Goal: Transaction & Acquisition: Purchase product/service

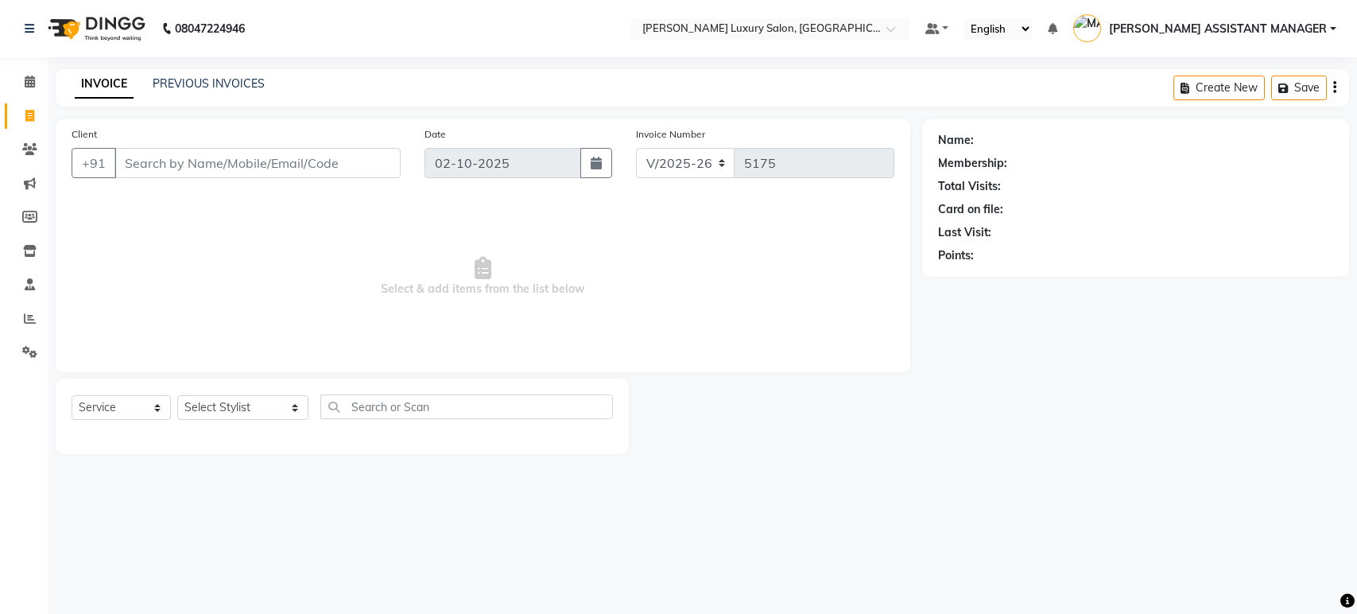
select select "4712"
select select "service"
click at [871, 488] on div "08047224946 Select Location × Toni&guy Luxury Salon, Madhapur Default Panel My …" at bounding box center [678, 307] width 1357 height 614
click at [941, 412] on div "Name: Membership: Total Visits: Card on file: Last Visit: Points:" at bounding box center [1141, 286] width 439 height 335
click at [100, 405] on select "Select Service Product Membership Package Voucher Prepaid Gift Card" at bounding box center [121, 407] width 99 height 25
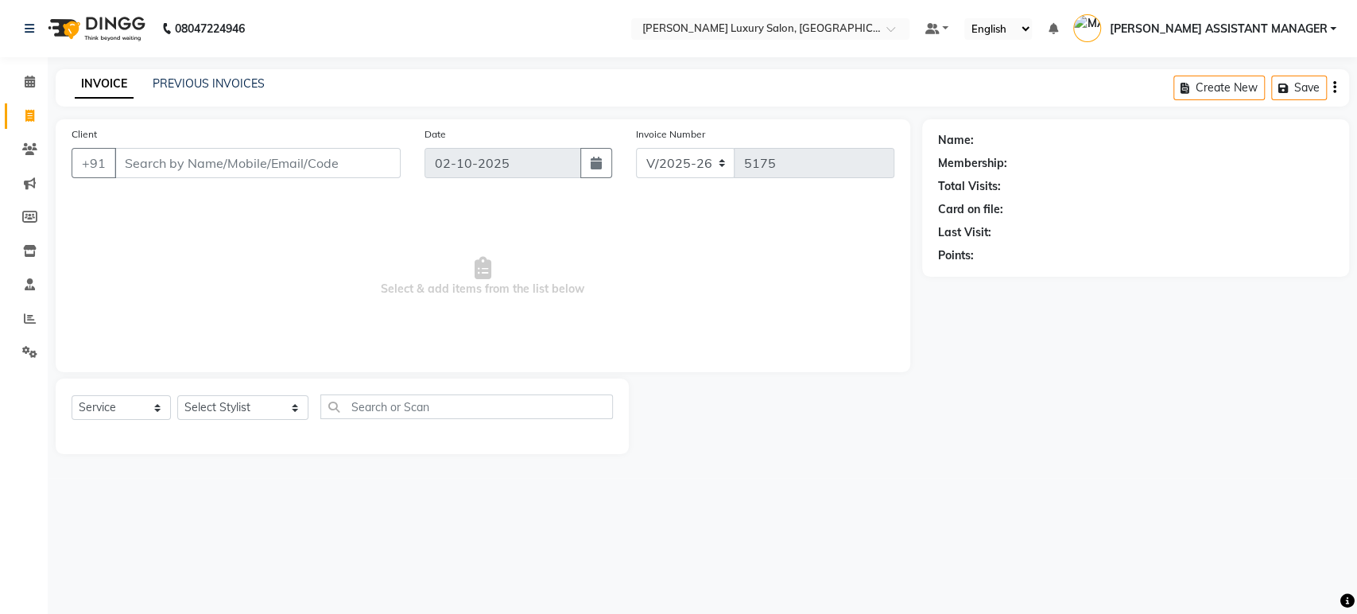
click at [283, 288] on span "Select & add items from the list below" at bounding box center [483, 276] width 823 height 159
click at [251, 411] on select "Select Stylist ABHI ADIL ADITI ADITYA AFREEN AHON AHSAN ALI ALIYA ANKITH ARAVIN…" at bounding box center [242, 407] width 131 height 25
click at [447, 405] on input "text" at bounding box center [466, 406] width 293 height 25
type input "B"
type input "SEN"
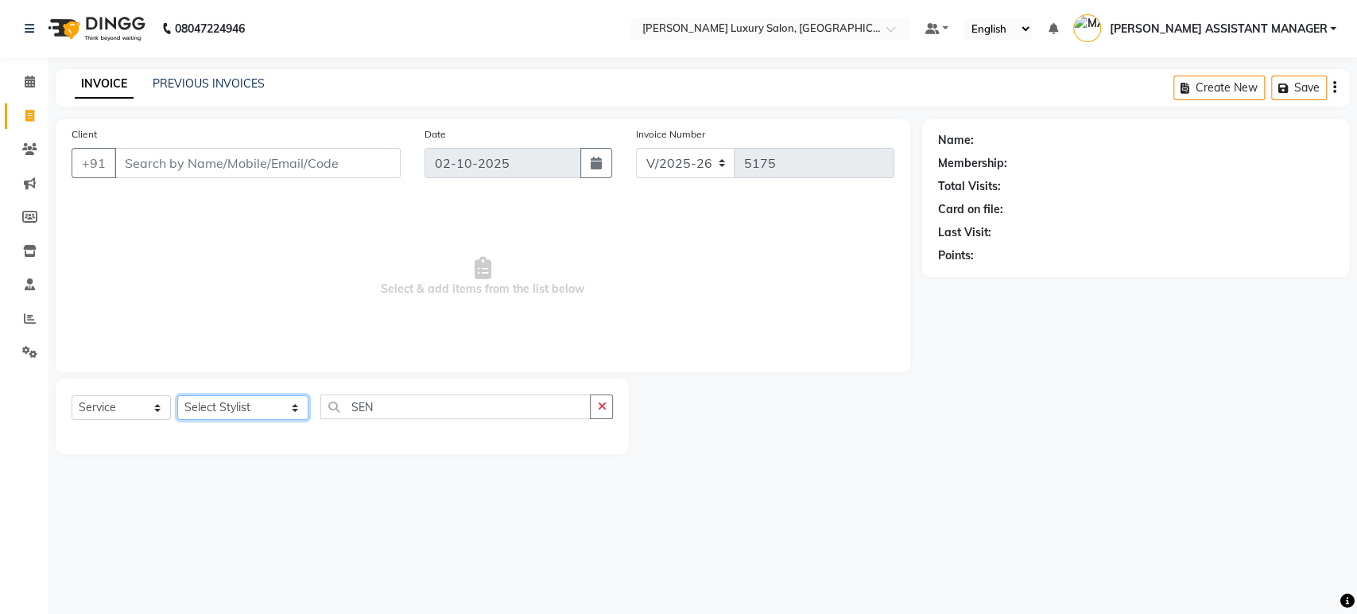
click at [219, 407] on select "Select Stylist ABHI ADIL ADITI ADITYA AFREEN AHON AHSAN ALI ALIYA ANKITH ARAVIN…" at bounding box center [242, 407] width 131 height 25
select select "89027"
click at [177, 395] on select "Select Stylist ABHI ADIL ADITI ADITYA AFREEN AHON AHSAN ALI ALIYA ANKITH ARAVIN…" at bounding box center [242, 407] width 131 height 25
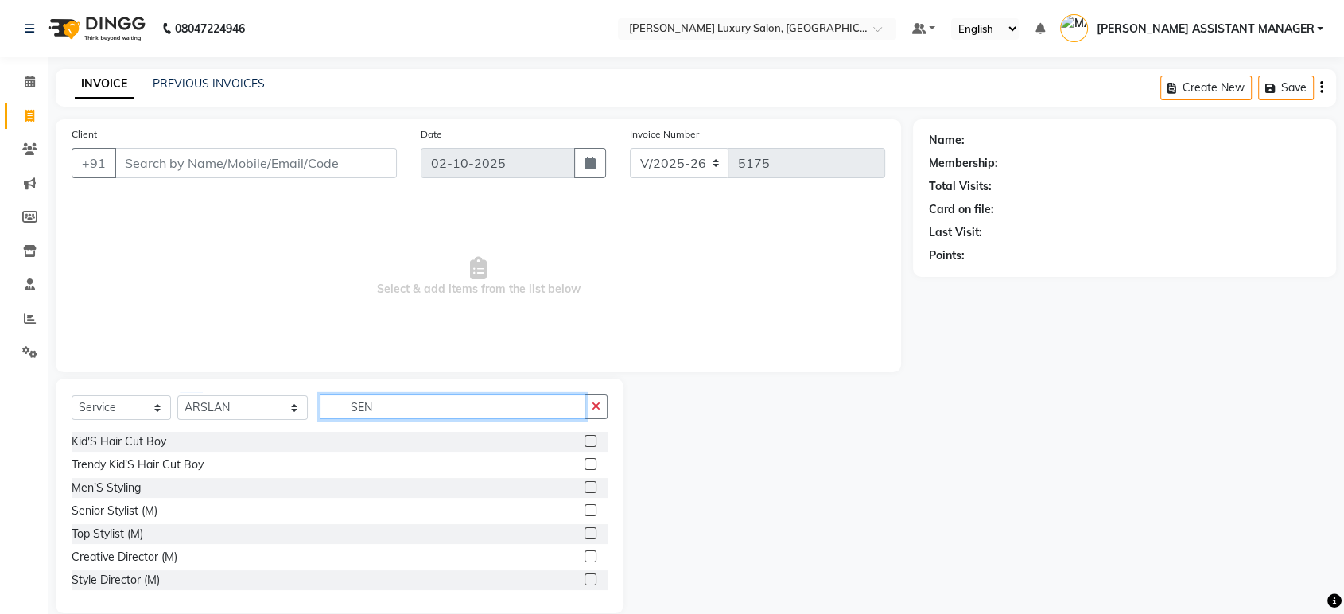
drag, startPoint x: 388, startPoint y: 413, endPoint x: 285, endPoint y: 413, distance: 102.6
click at [285, 413] on div "Select Service Product Membership Package Voucher Prepaid Gift Card Select Styl…" at bounding box center [340, 412] width 536 height 37
type input "SEN"
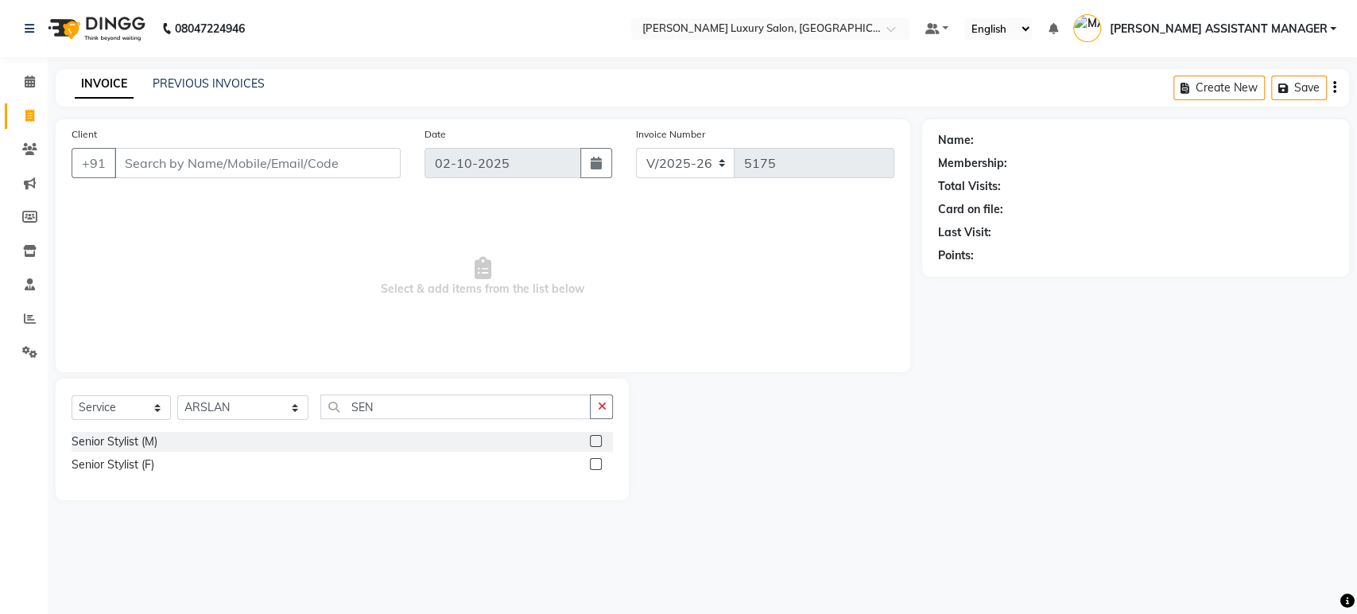
click at [598, 463] on label at bounding box center [596, 464] width 12 height 12
click at [598, 463] on input "checkbox" at bounding box center [595, 465] width 10 height 10
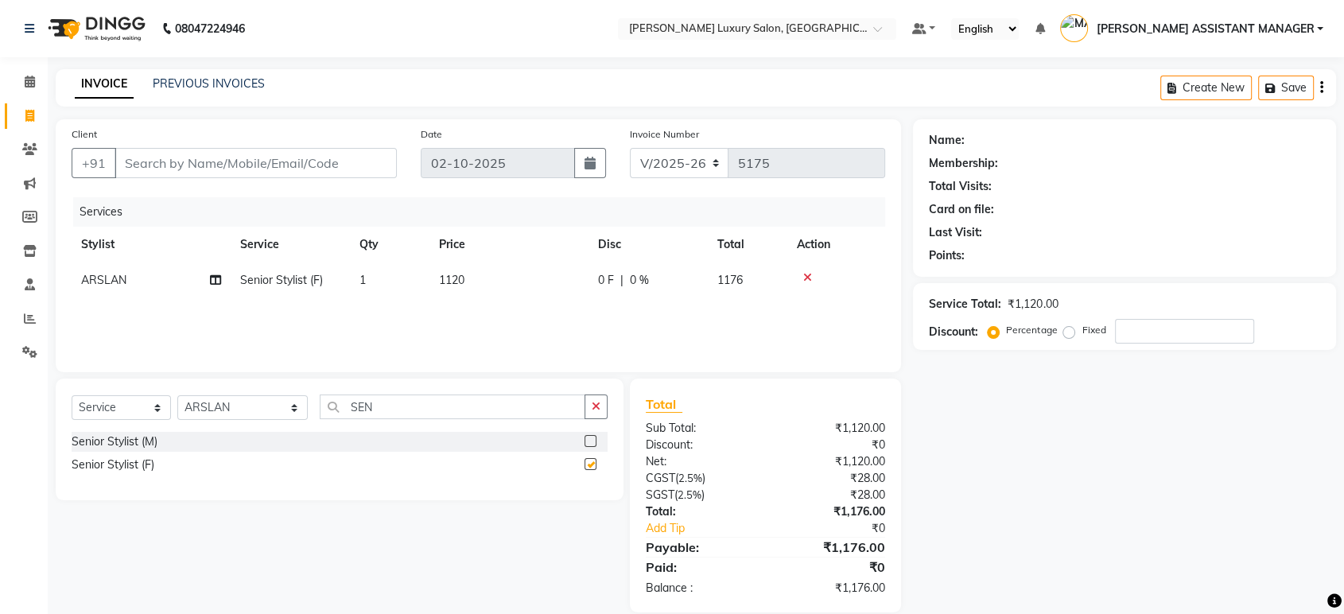
checkbox input "false"
click at [528, 41] on nav "08047224946 Select Location × Toni&guy Luxury Salon, Madhapur Default Panel My …" at bounding box center [672, 28] width 1344 height 57
click at [312, 170] on input "Client" at bounding box center [255, 163] width 282 height 30
click at [986, 485] on div "Name: Membership: Total Visits: Card on file: Last Visit: Points: Service Total…" at bounding box center [1130, 365] width 435 height 493
click at [328, 166] on input "Client" at bounding box center [255, 163] width 282 height 30
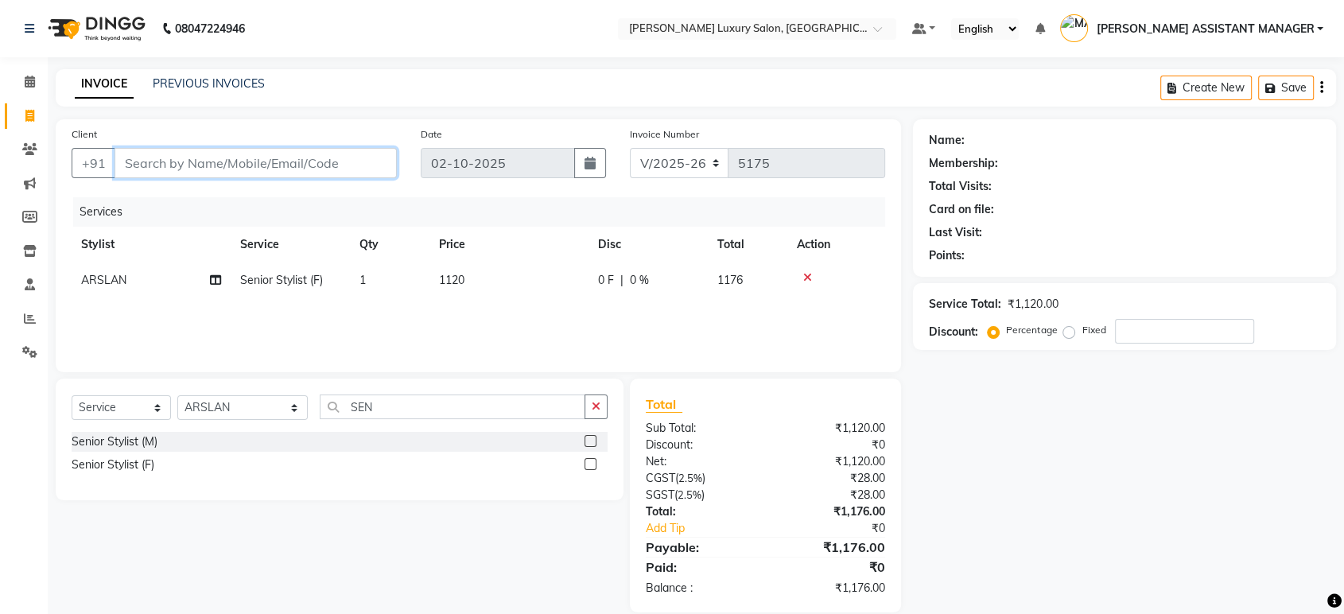
type input "8"
type input "0"
type input "8309149928"
click at [355, 151] on button "Add Client" at bounding box center [356, 163] width 82 height 30
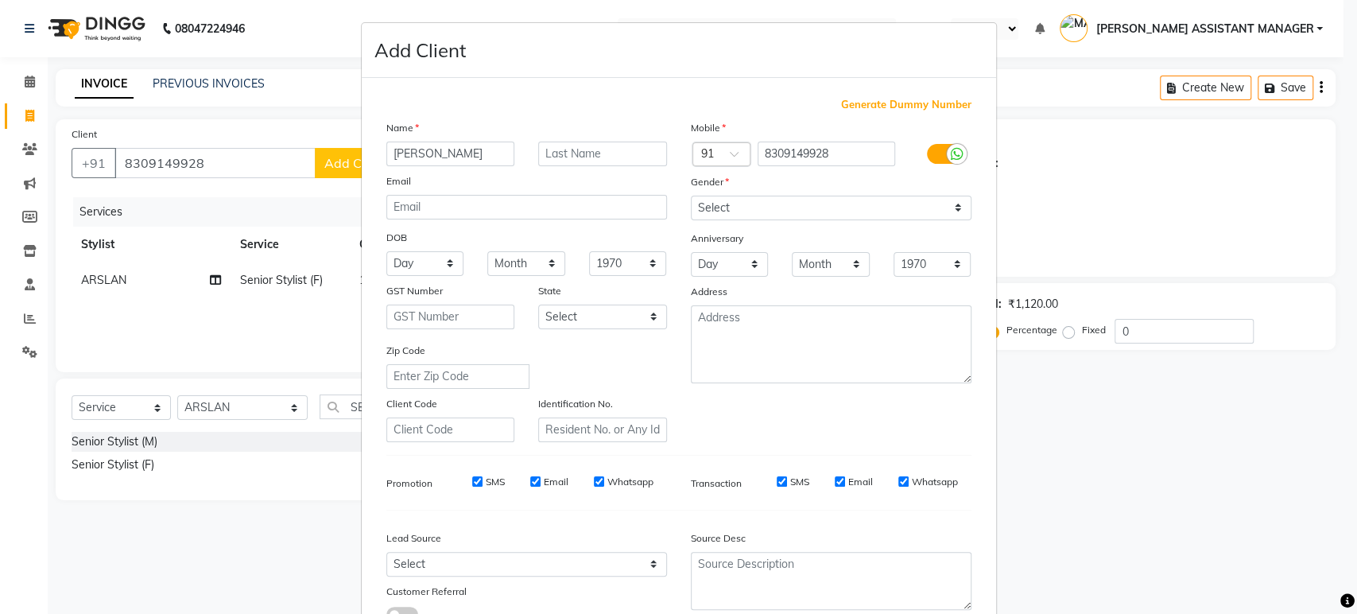
type input "LIKITHA"
drag, startPoint x: 793, startPoint y: 203, endPoint x: 793, endPoint y: 211, distance: 8.7
click at [793, 207] on select "Select Male Female Other Prefer Not To Say" at bounding box center [831, 208] width 281 height 25
select select "female"
click at [691, 196] on select "Select Male Female Other Prefer Not To Say" at bounding box center [831, 208] width 281 height 25
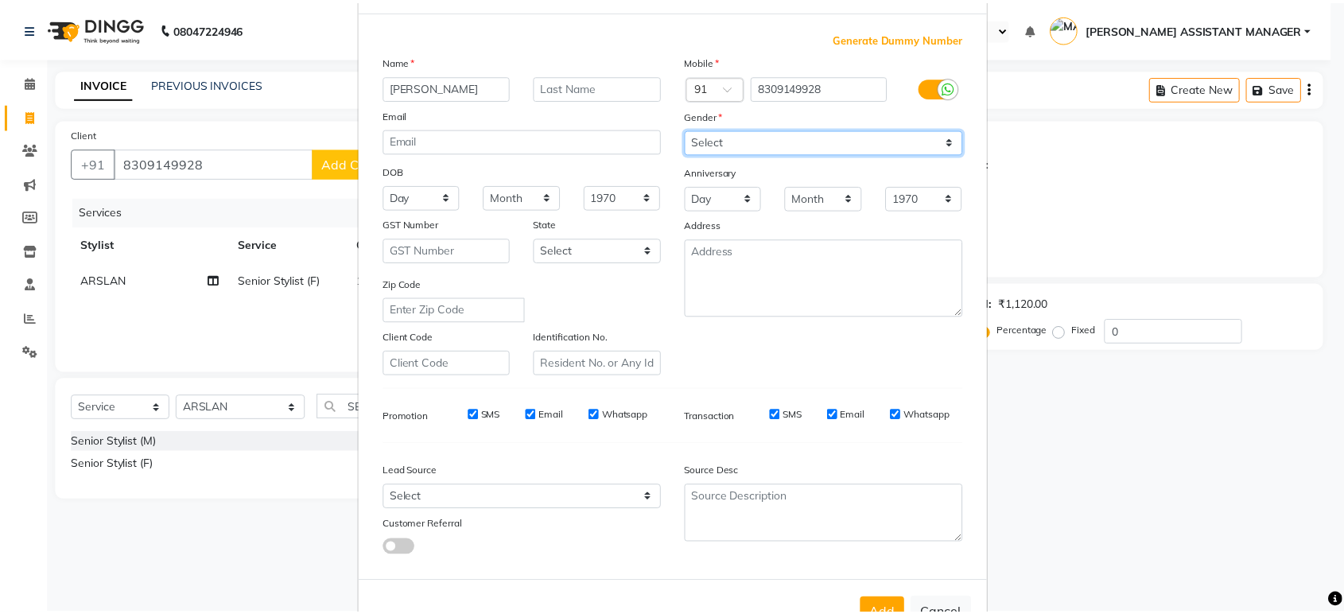
scroll to position [116, 0]
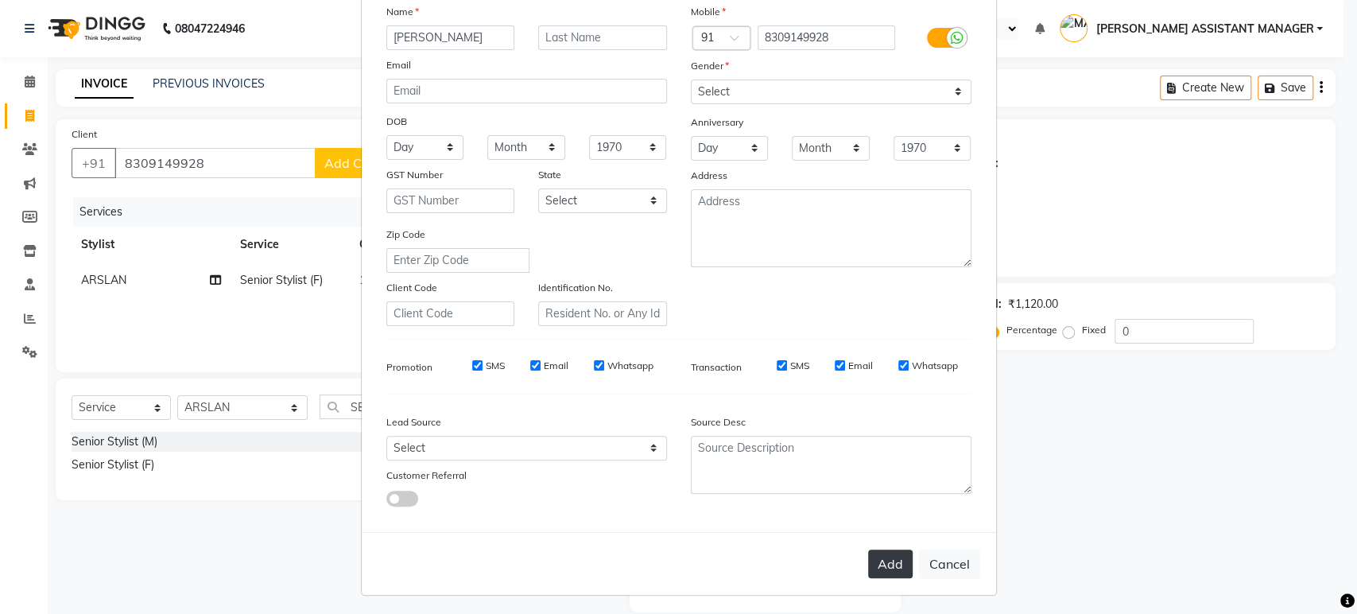
click at [881, 569] on button "Add" at bounding box center [890, 563] width 45 height 29
select select
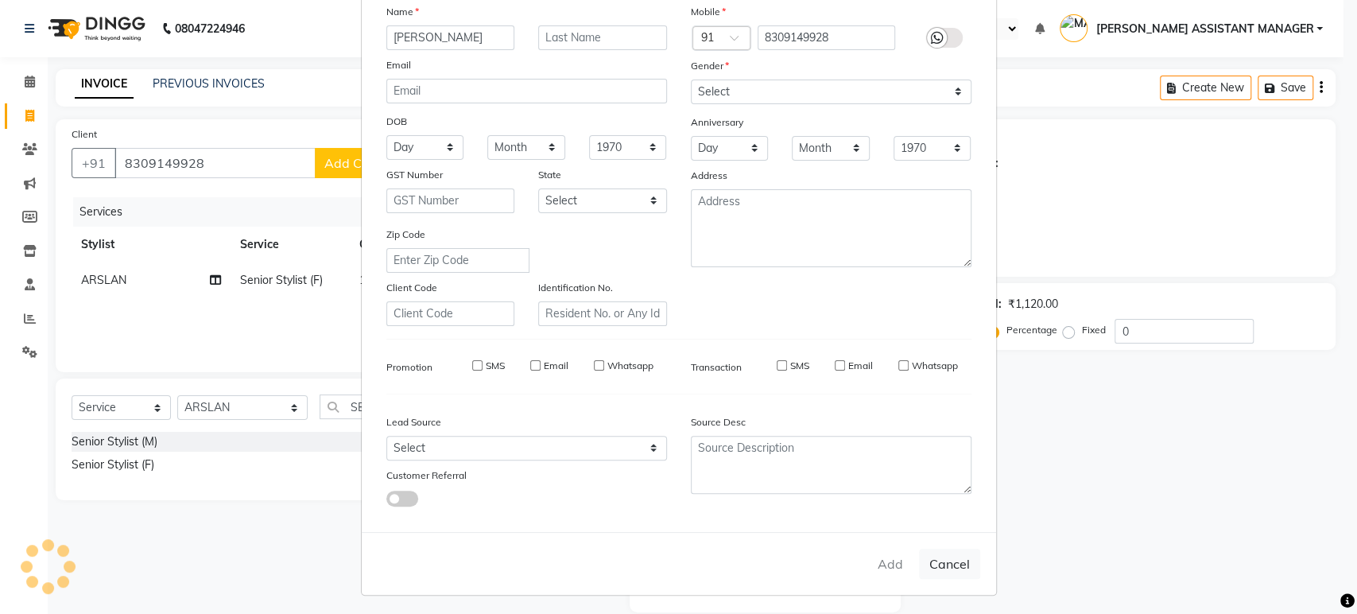
select select
checkbox input "false"
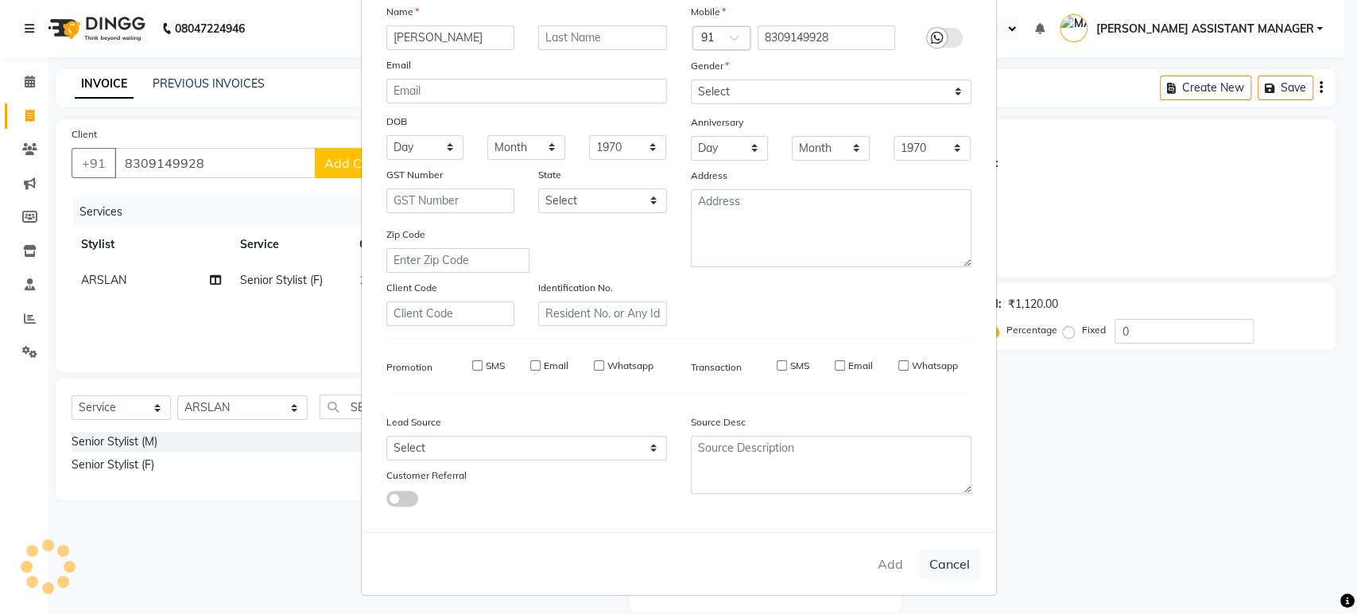
checkbox input "false"
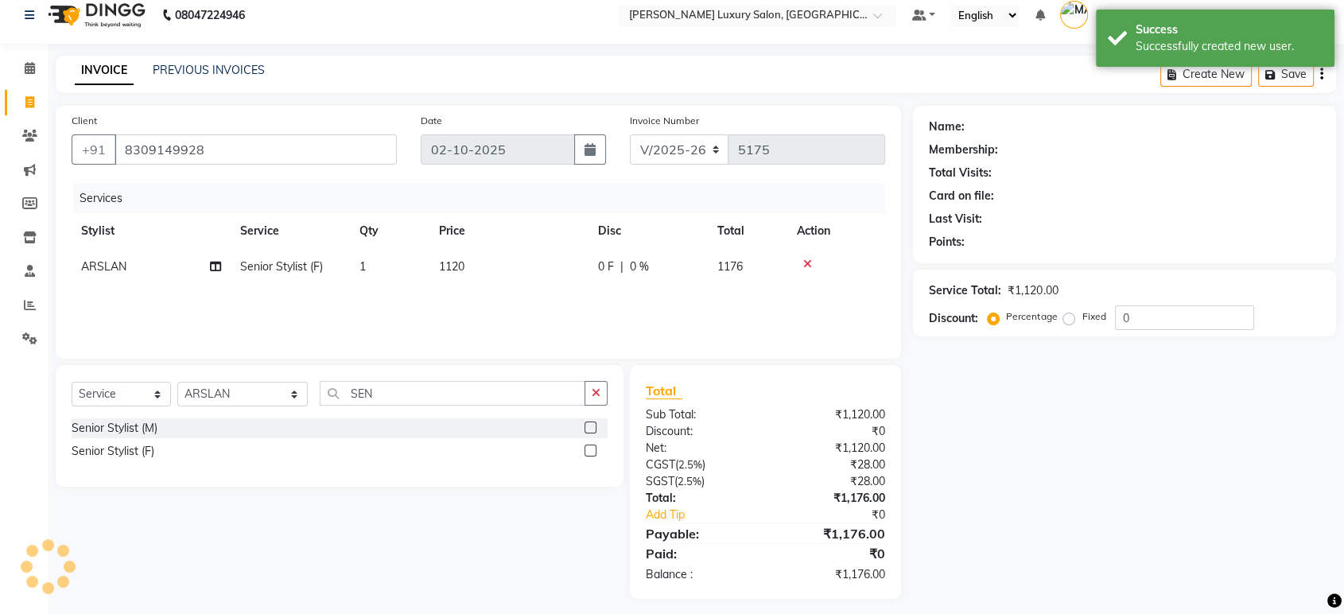
scroll to position [21, 0]
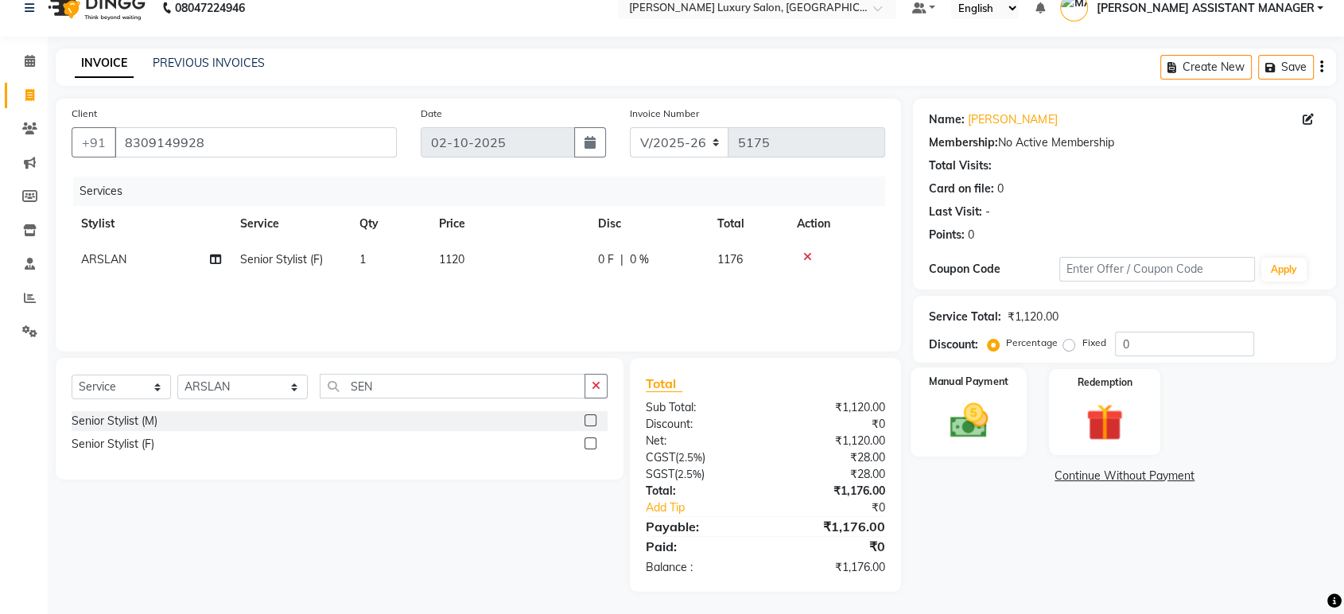
click at [989, 398] on img at bounding box center [968, 420] width 62 height 45
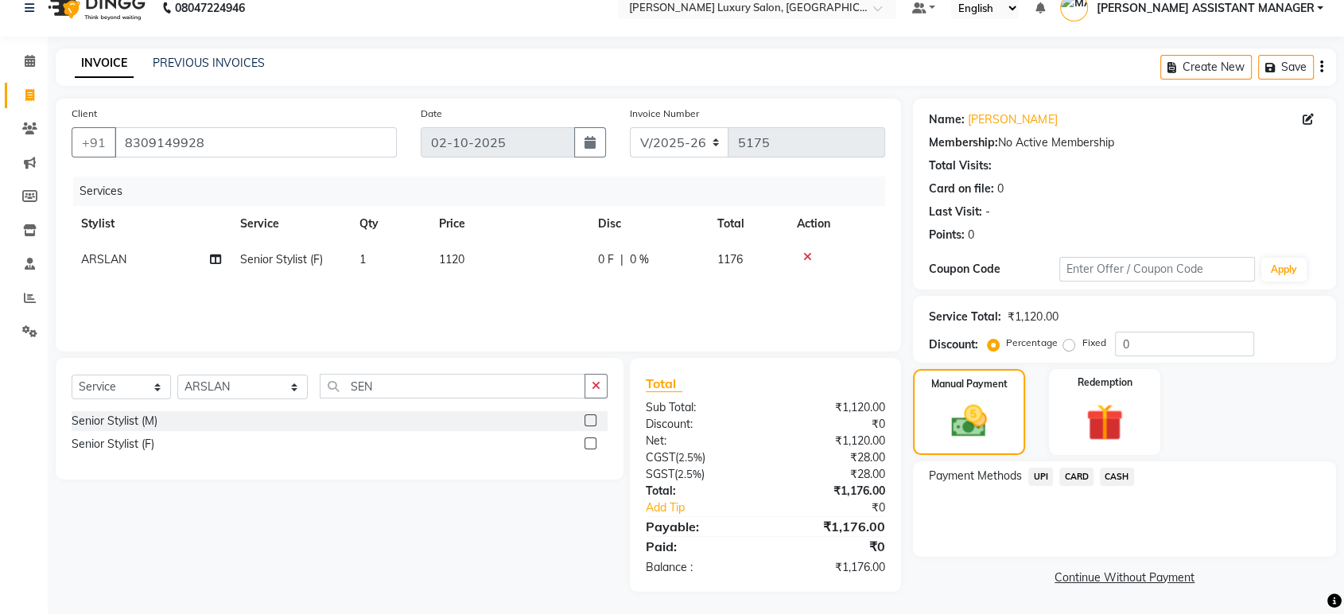
drag, startPoint x: 1076, startPoint y: 476, endPoint x: 1077, endPoint y: 488, distance: 12.0
click at [1077, 477] on span "CARD" at bounding box center [1076, 476] width 34 height 18
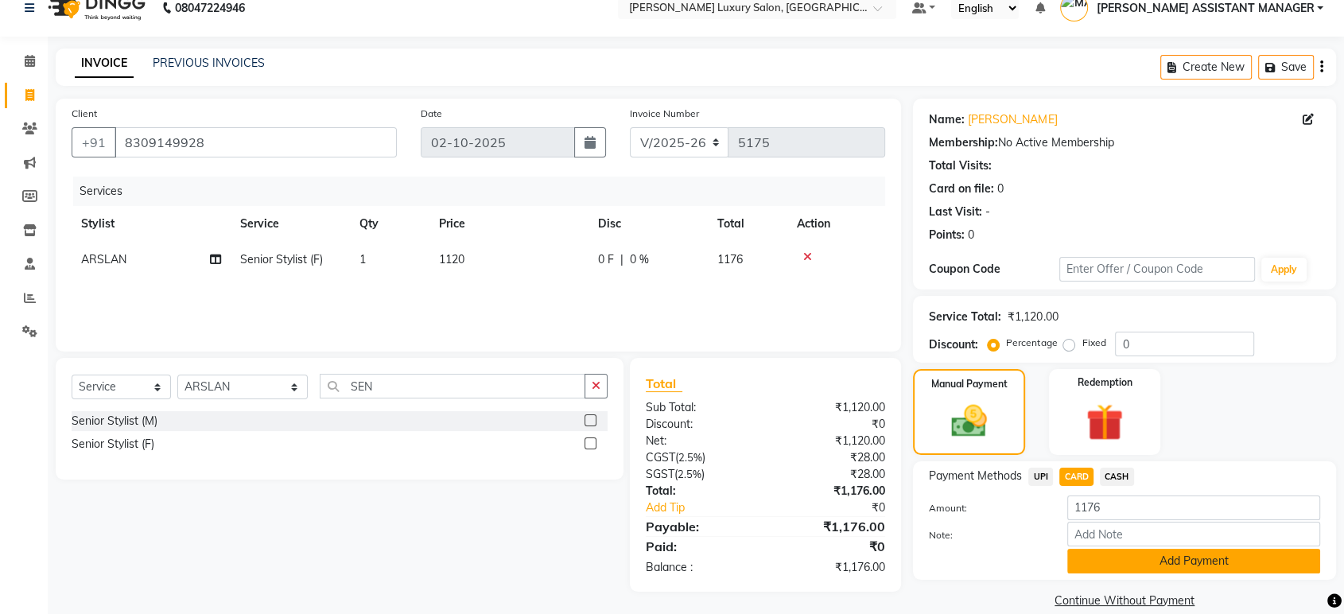
click at [1115, 560] on button "Add Payment" at bounding box center [1193, 561] width 253 height 25
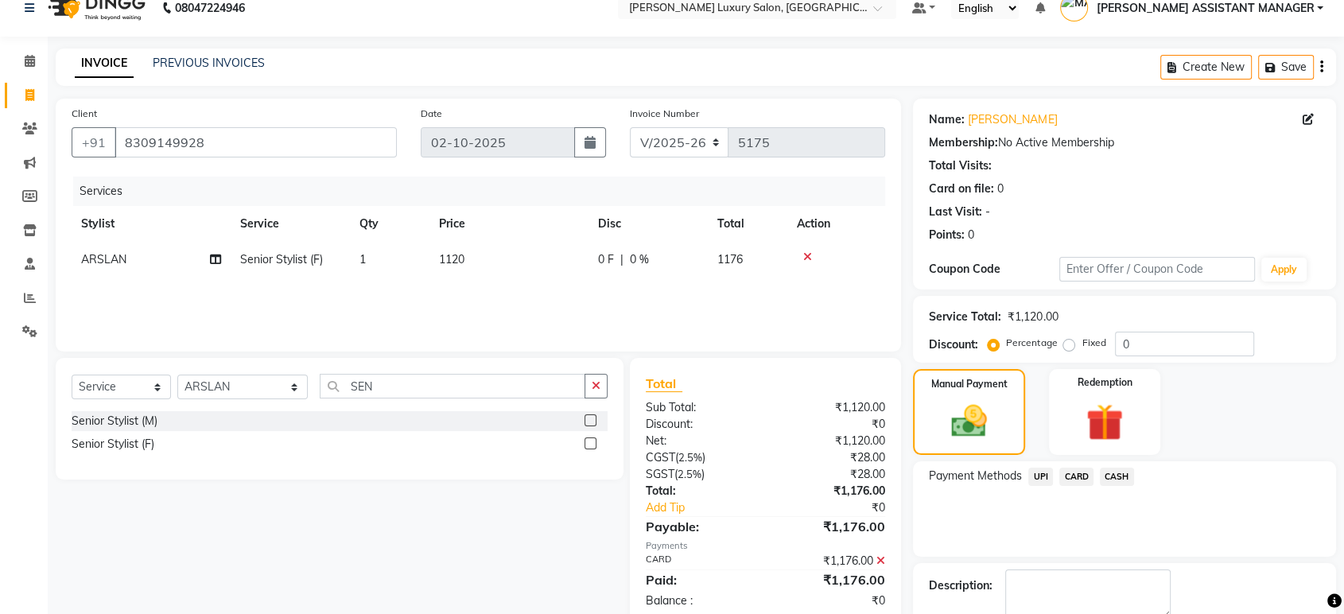
scroll to position [108, 0]
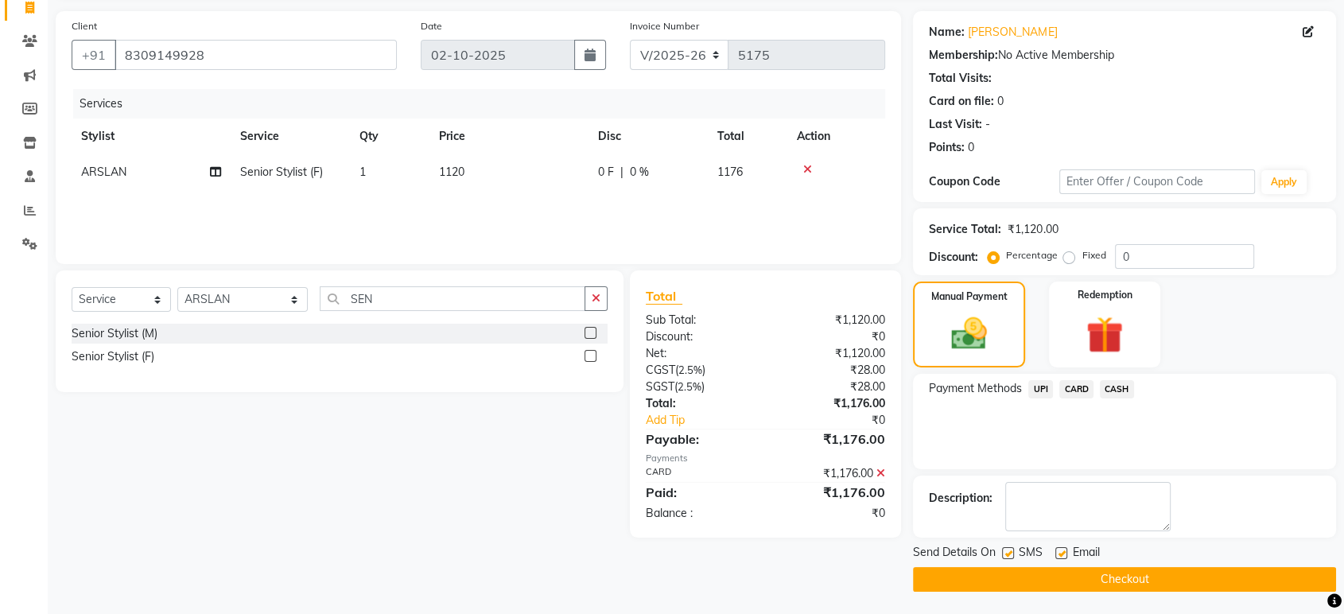
click at [1064, 575] on button "Checkout" at bounding box center [1124, 579] width 423 height 25
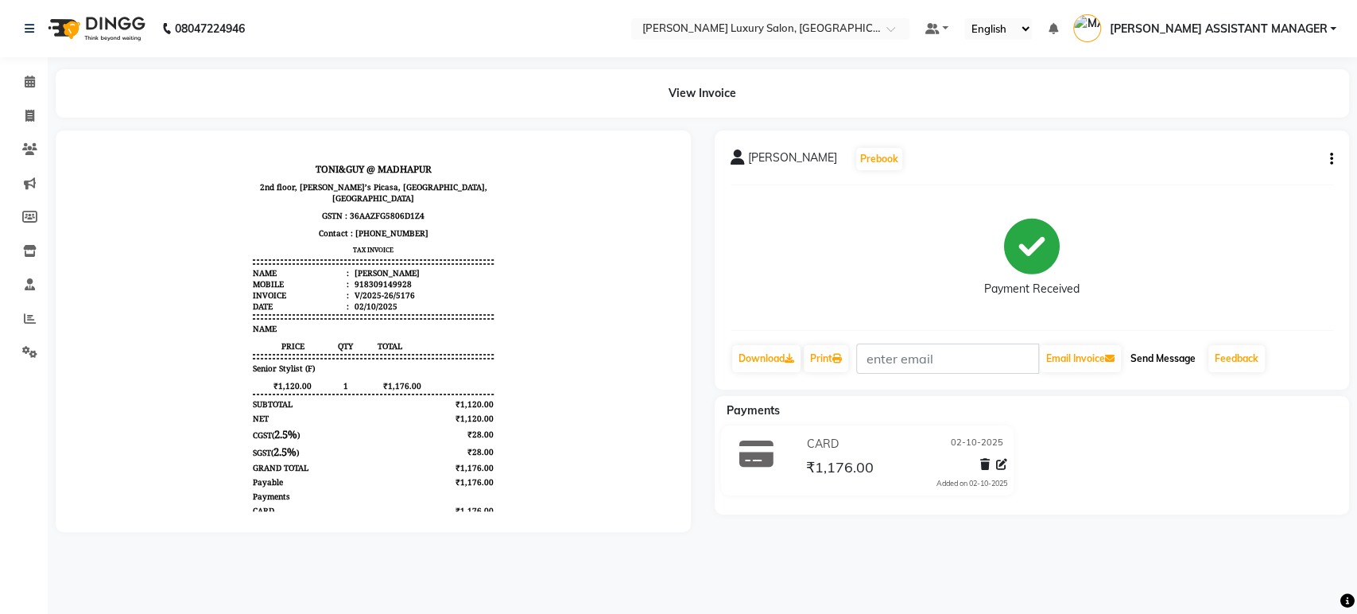
click at [1156, 359] on button "Send Message" at bounding box center [1163, 358] width 78 height 27
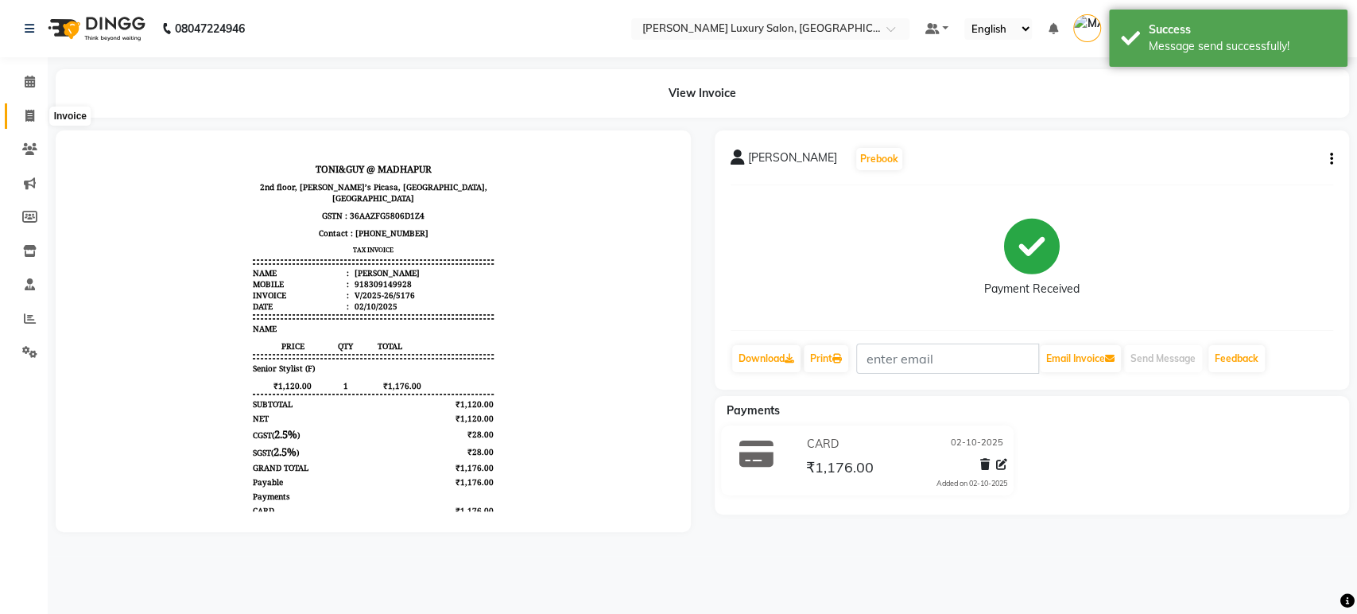
click at [27, 119] on icon at bounding box center [29, 116] width 9 height 12
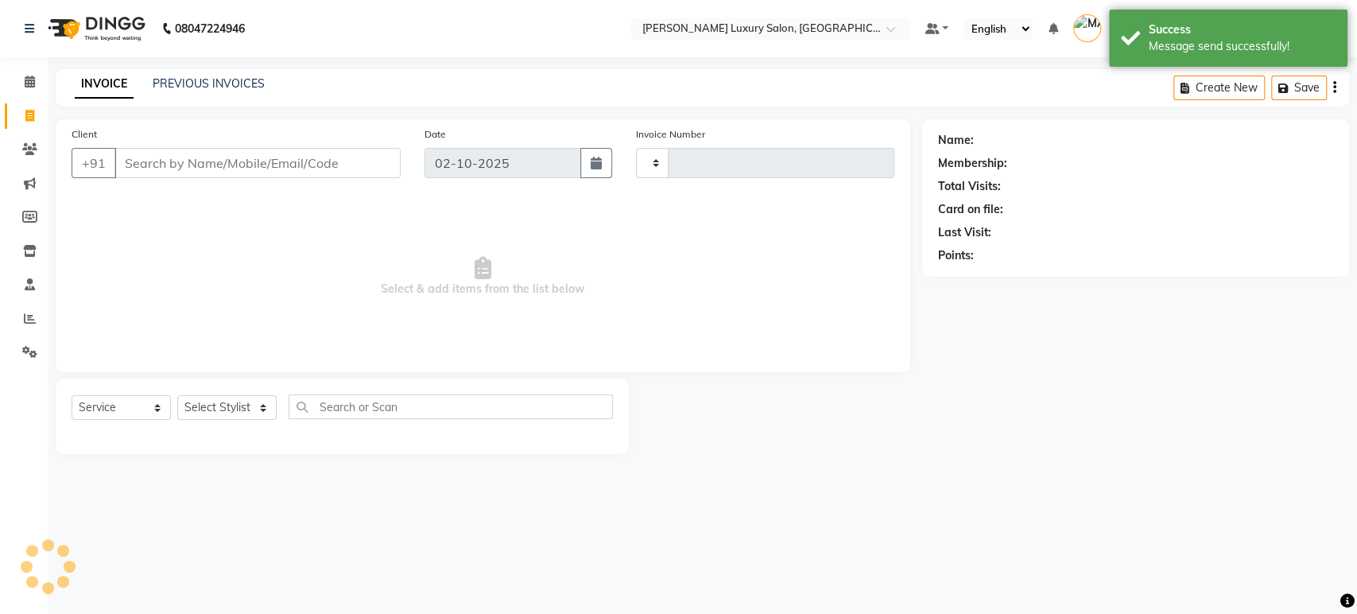
click at [27, 119] on icon at bounding box center [29, 116] width 9 height 12
select select "service"
click at [26, 119] on icon at bounding box center [29, 116] width 9 height 12
select select "service"
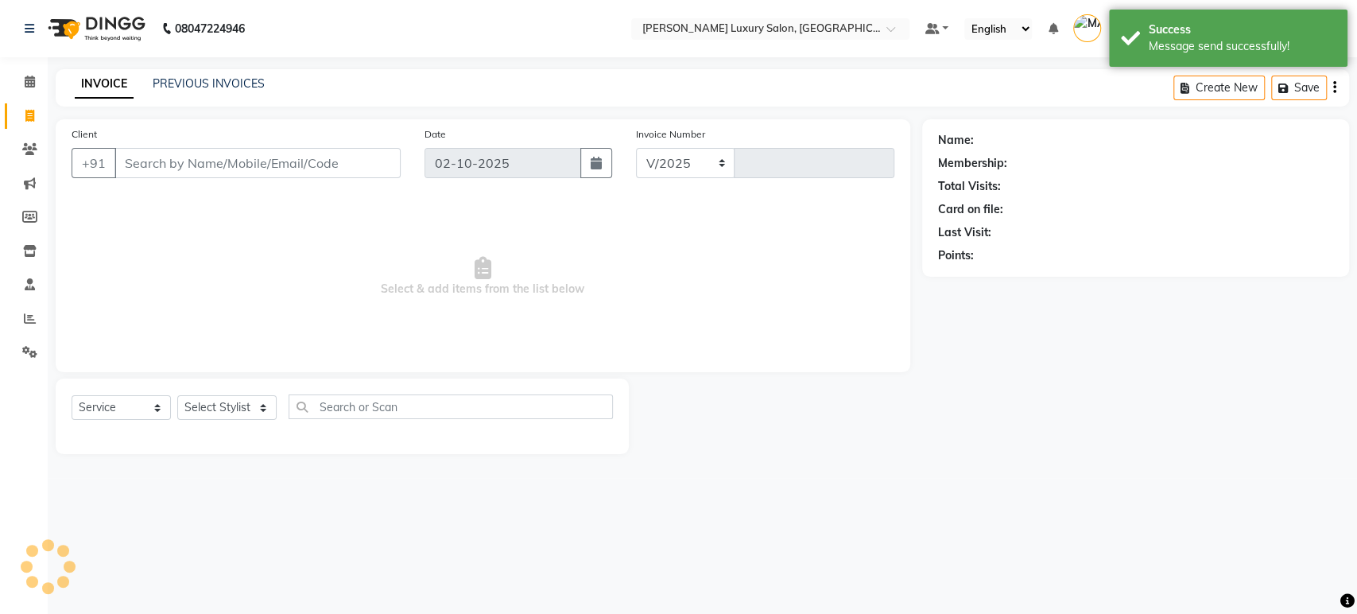
select select "4712"
type input "5177"
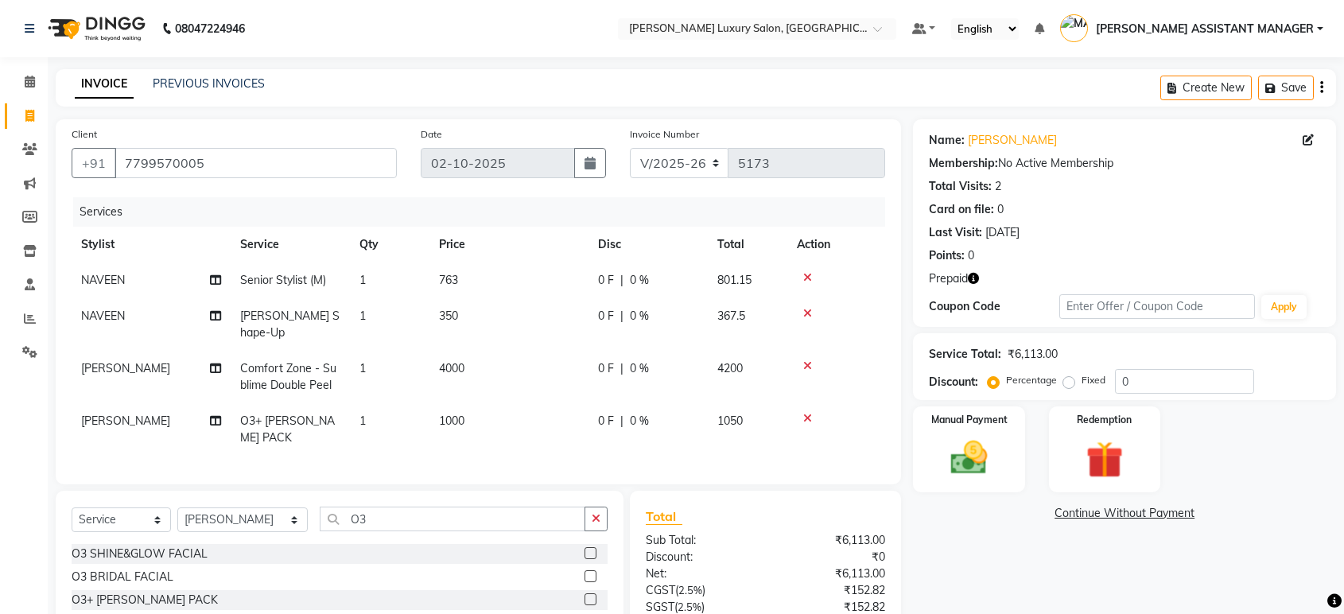
select select "4712"
select select "service"
select select "38537"
click at [987, 145] on link "Sidharth" at bounding box center [1012, 140] width 89 height 17
drag, startPoint x: 473, startPoint y: 348, endPoint x: 481, endPoint y: 349, distance: 8.0
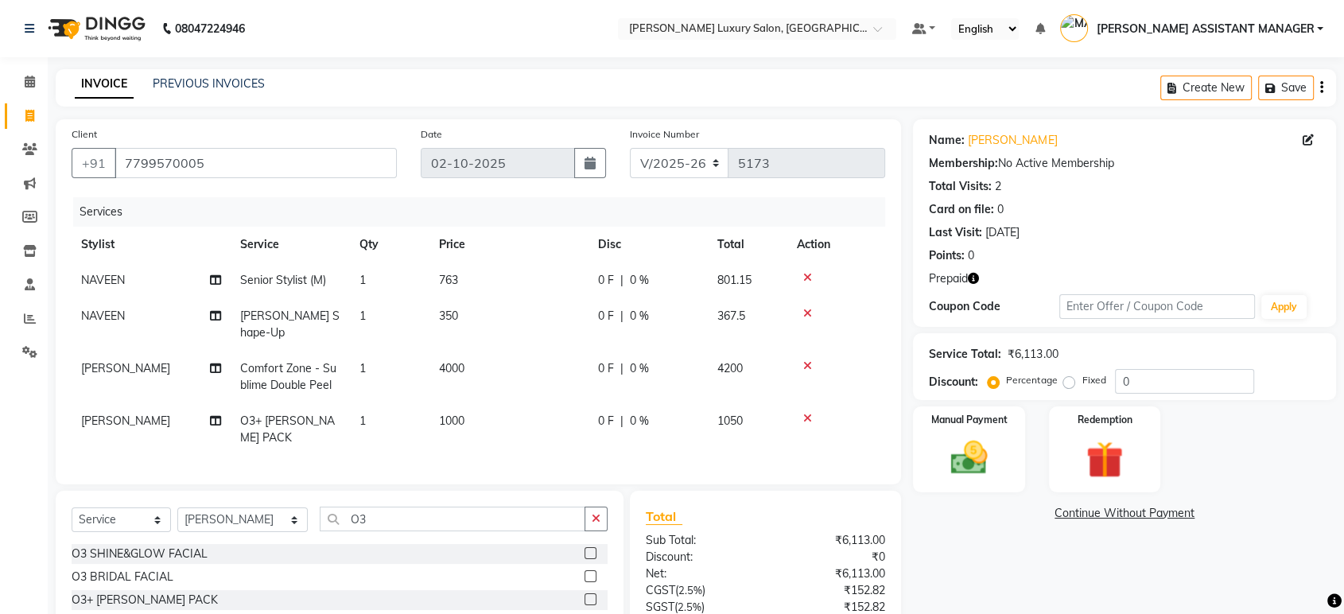
click at [481, 351] on td "4000" at bounding box center [508, 377] width 159 height 52
select select "38537"
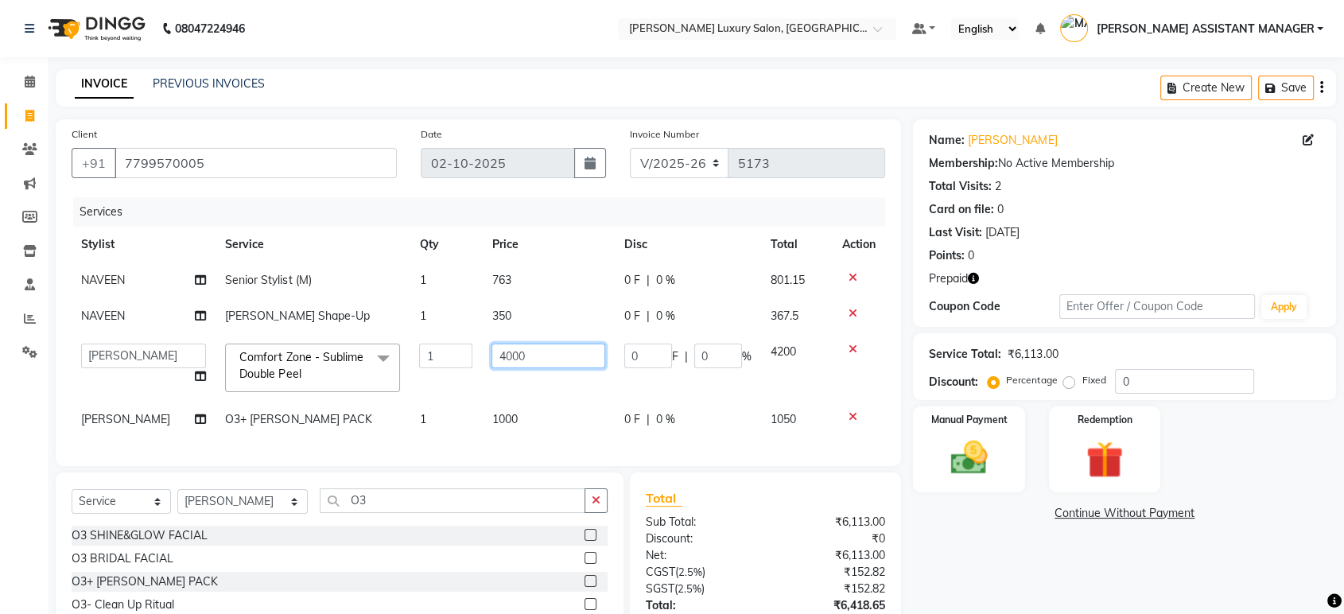
click at [566, 357] on input "4000" at bounding box center [547, 355] width 113 height 25
type input "4"
type input "5500"
click at [579, 204] on div "Services" at bounding box center [485, 211] width 824 height 29
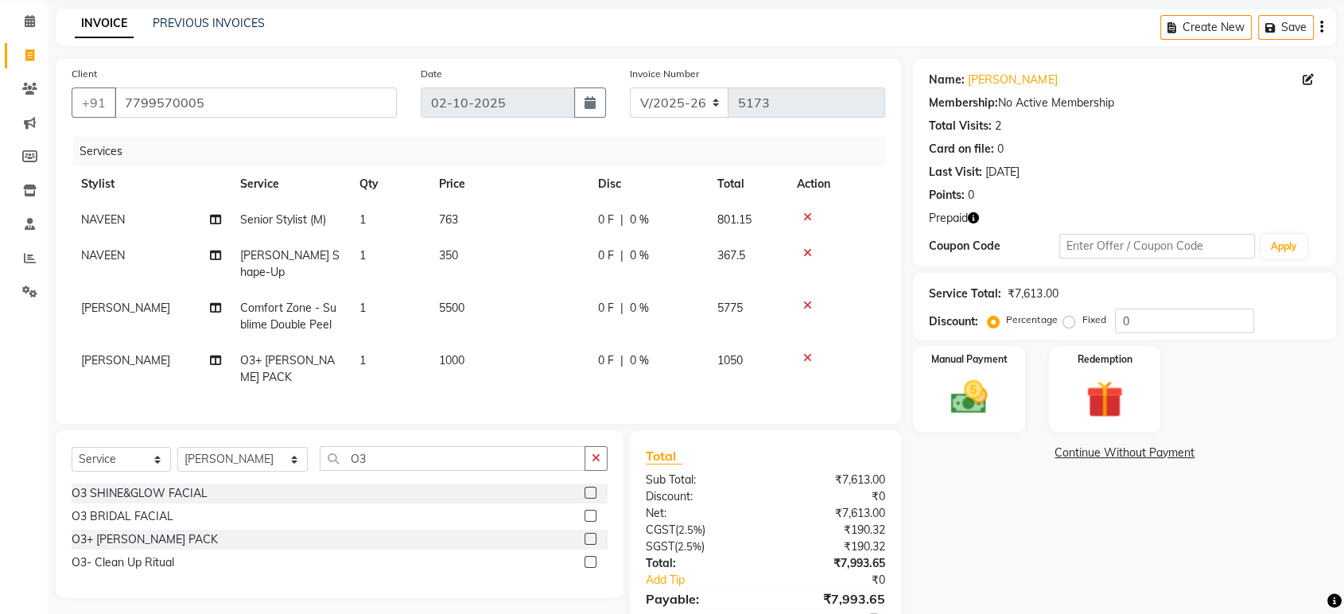
scroll to position [114, 0]
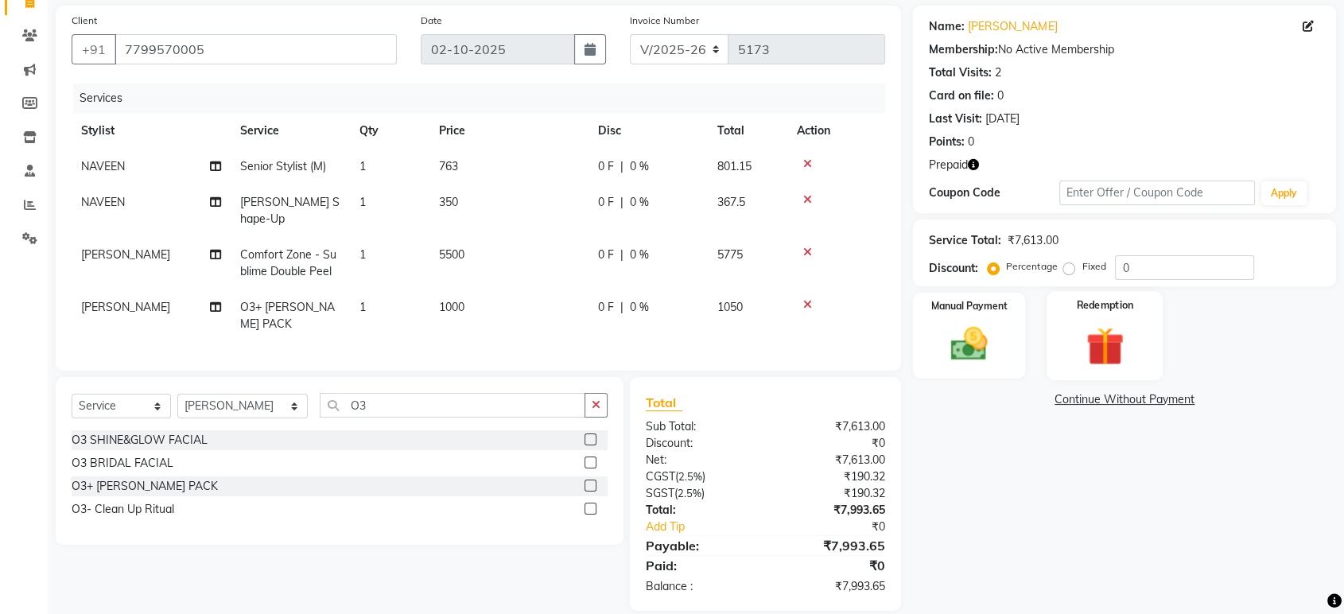
drag, startPoint x: 1075, startPoint y: 328, endPoint x: 1059, endPoint y: 335, distance: 17.4
click at [1074, 328] on img at bounding box center [1104, 346] width 62 height 48
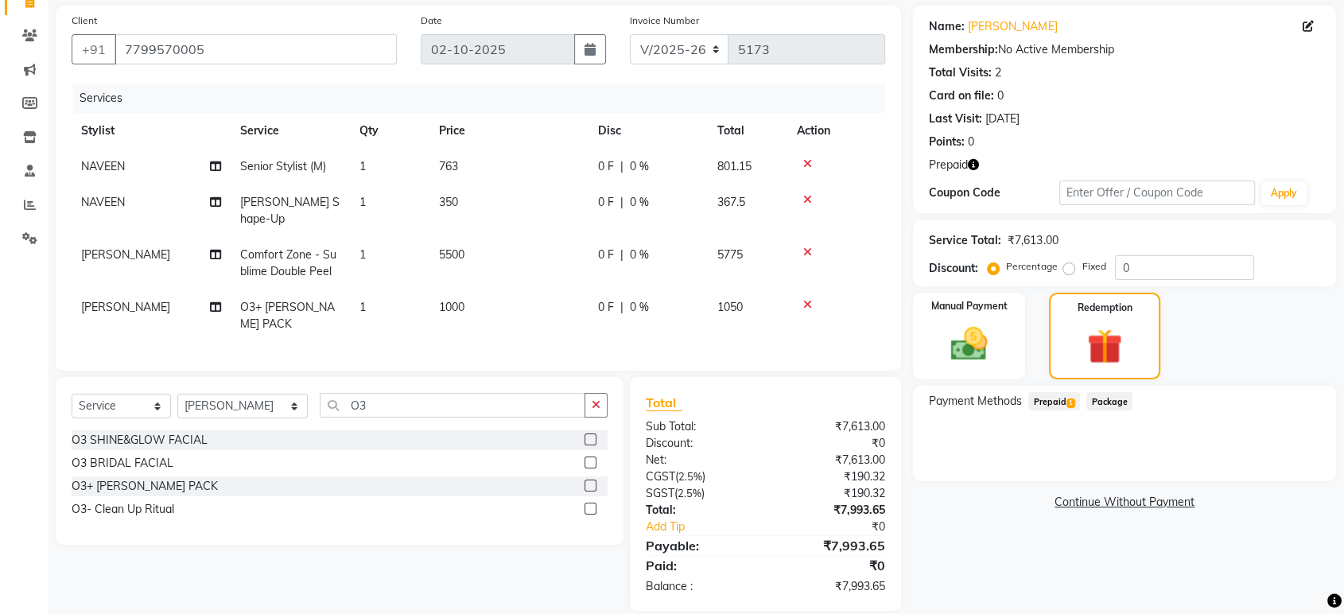
click at [1055, 401] on span "Prepaid 1" at bounding box center [1054, 401] width 52 height 18
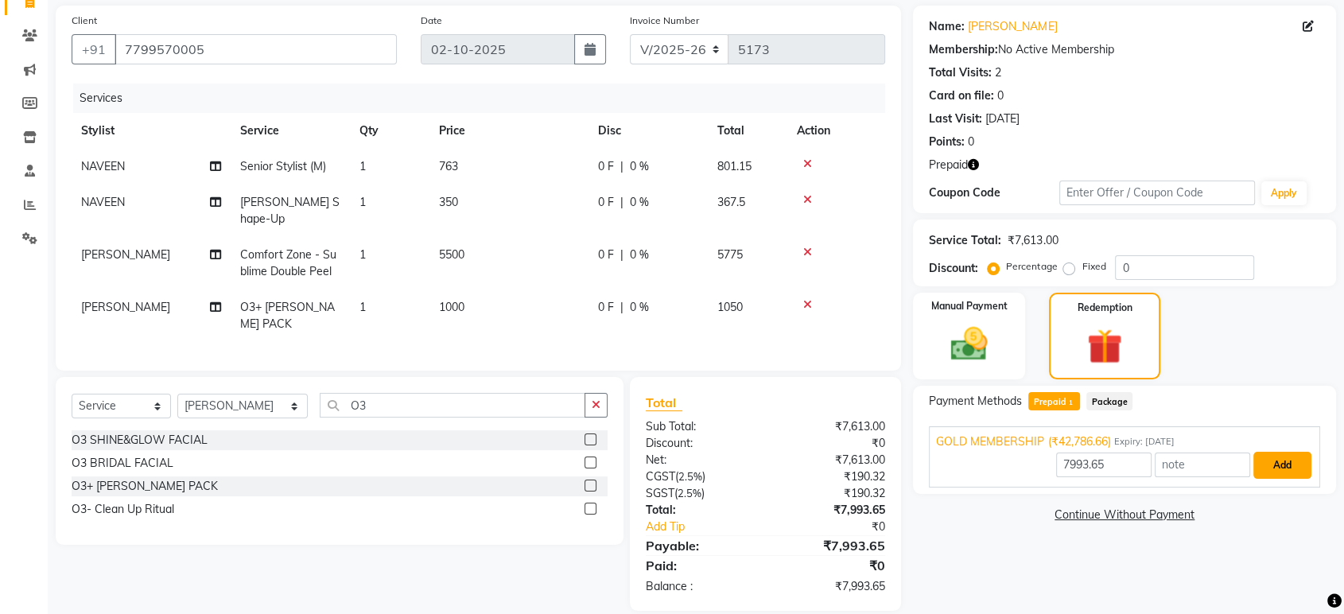
click at [1285, 467] on button "Add" at bounding box center [1282, 465] width 58 height 27
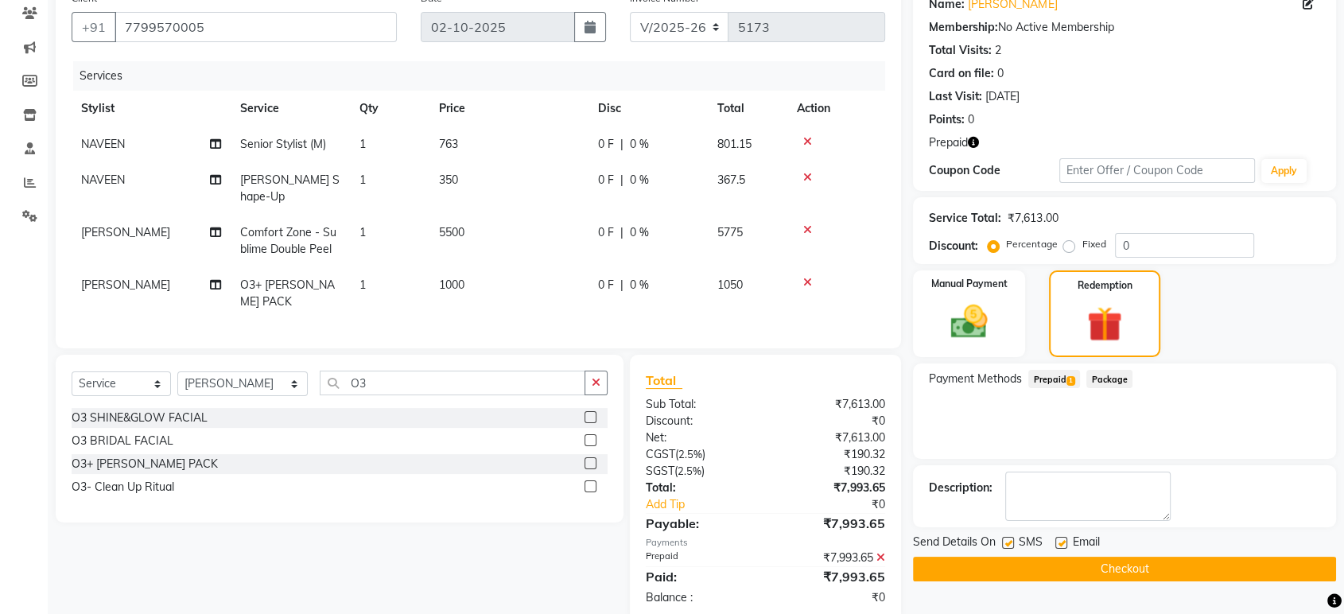
scroll to position [146, 0]
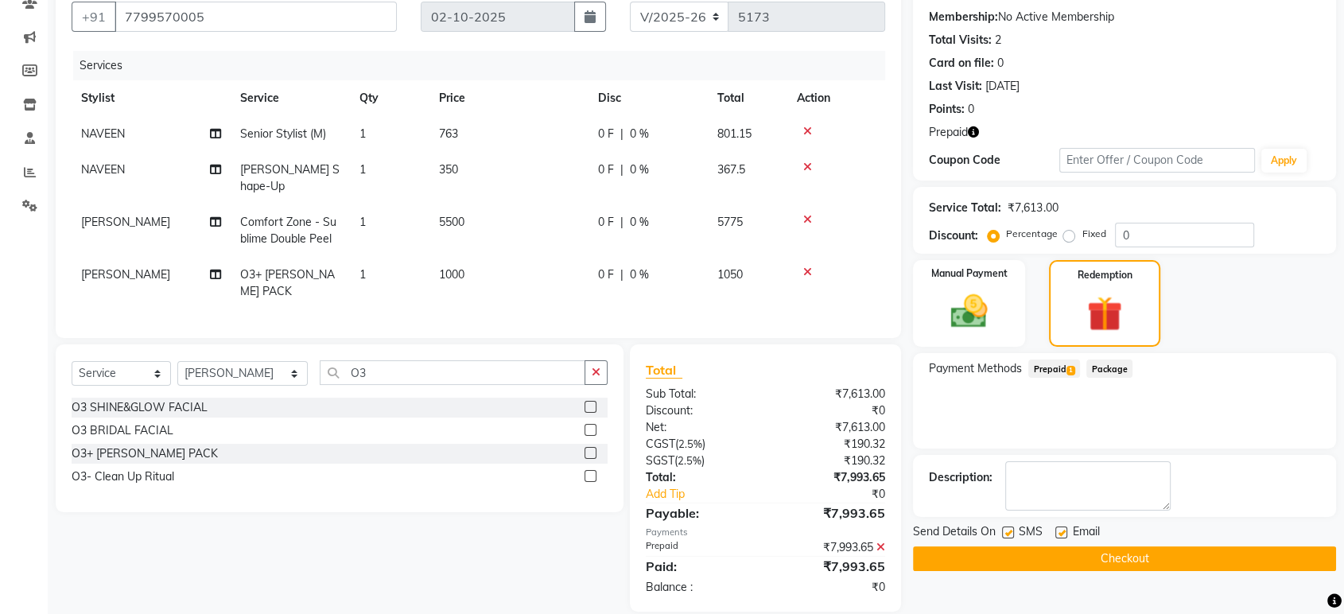
click at [1123, 568] on button "Checkout" at bounding box center [1124, 558] width 423 height 25
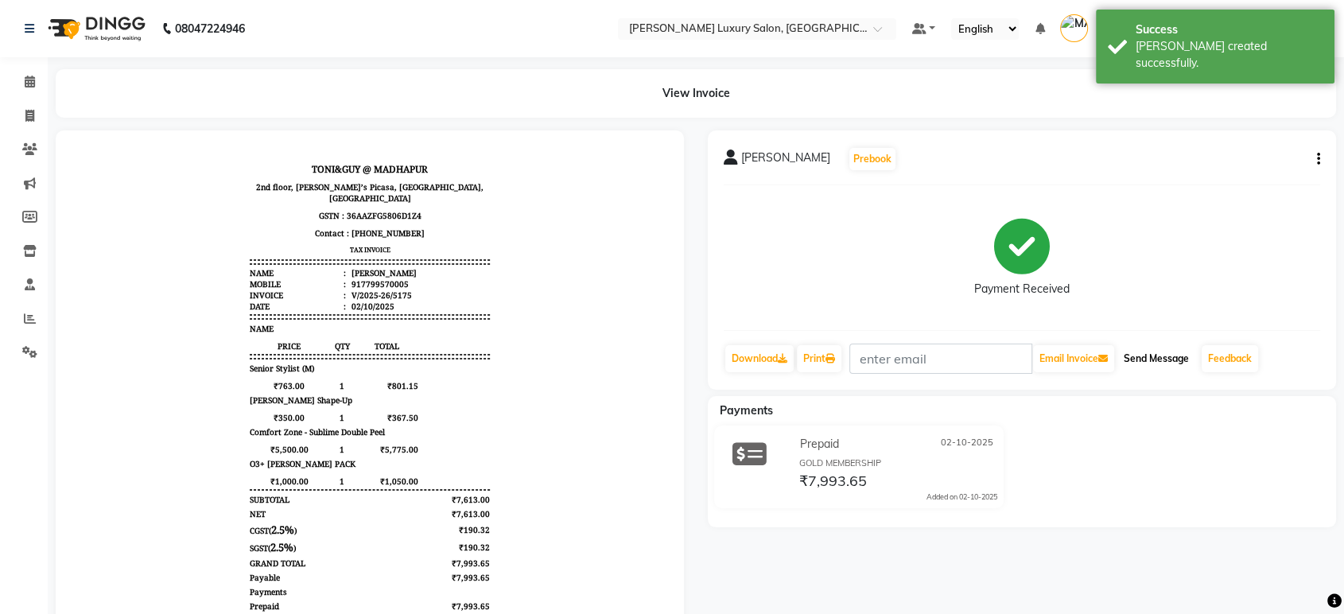
click at [1166, 363] on button "Send Message" at bounding box center [1156, 358] width 78 height 27
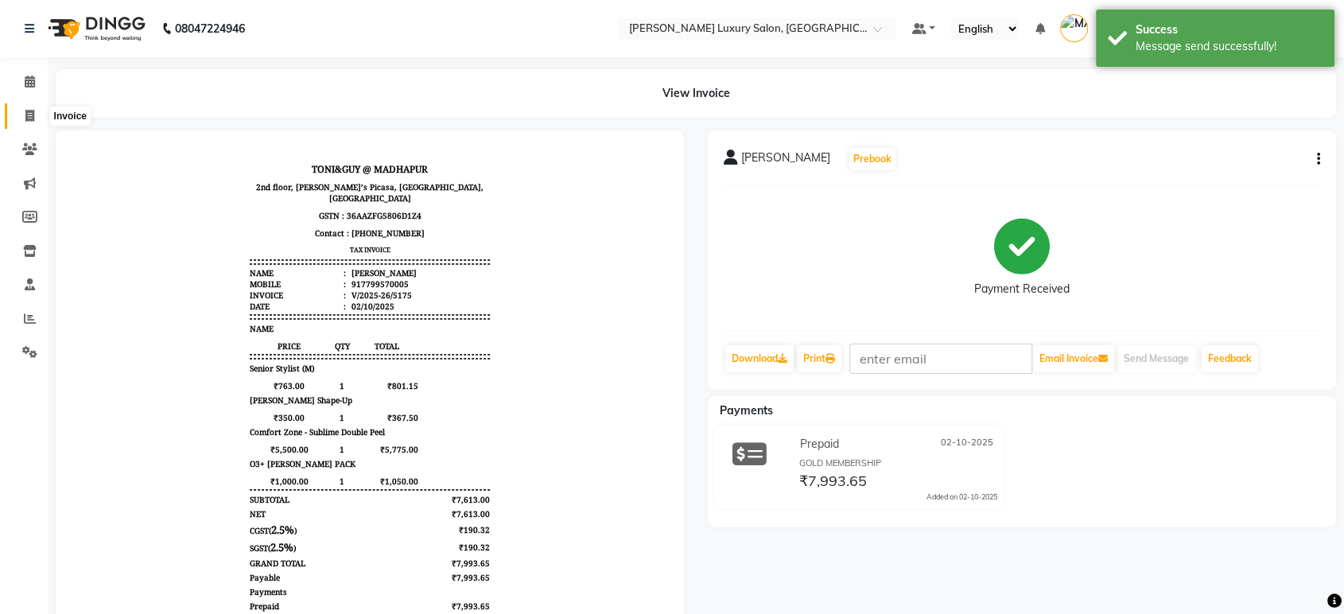
click at [30, 112] on icon at bounding box center [29, 116] width 9 height 12
select select "service"
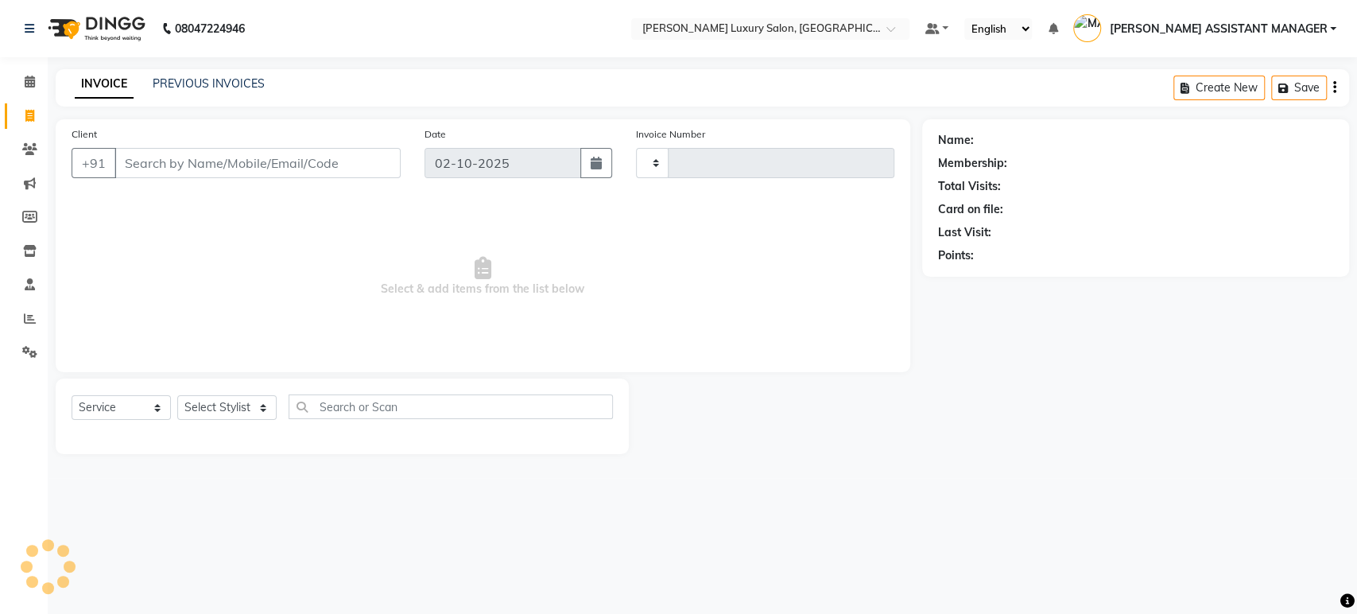
type input "5176"
select select "4712"
click at [28, 113] on icon at bounding box center [29, 116] width 9 height 12
select select "4712"
select select "service"
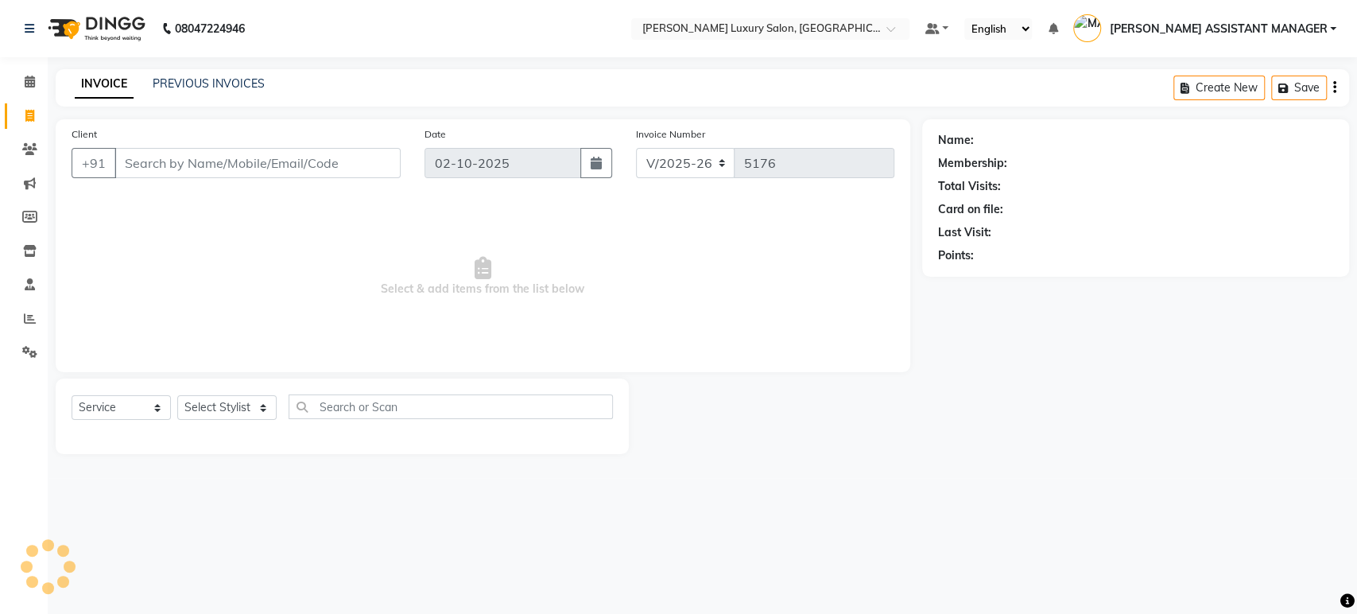
drag, startPoint x: 25, startPoint y: 114, endPoint x: 34, endPoint y: 101, distance: 15.4
click at [23, 114] on span at bounding box center [30, 116] width 28 height 18
select select "4712"
select select "service"
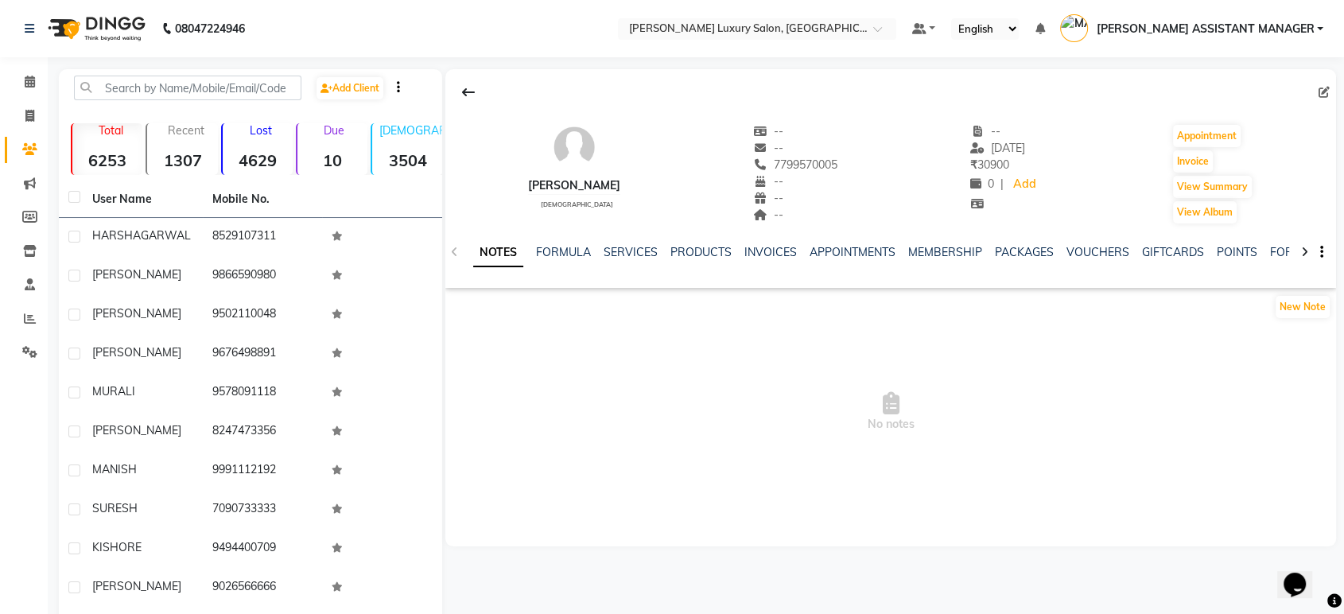
click at [624, 259] on div "SERVICES" at bounding box center [630, 252] width 54 height 17
click at [637, 246] on link "SERVICES" at bounding box center [630, 252] width 54 height 14
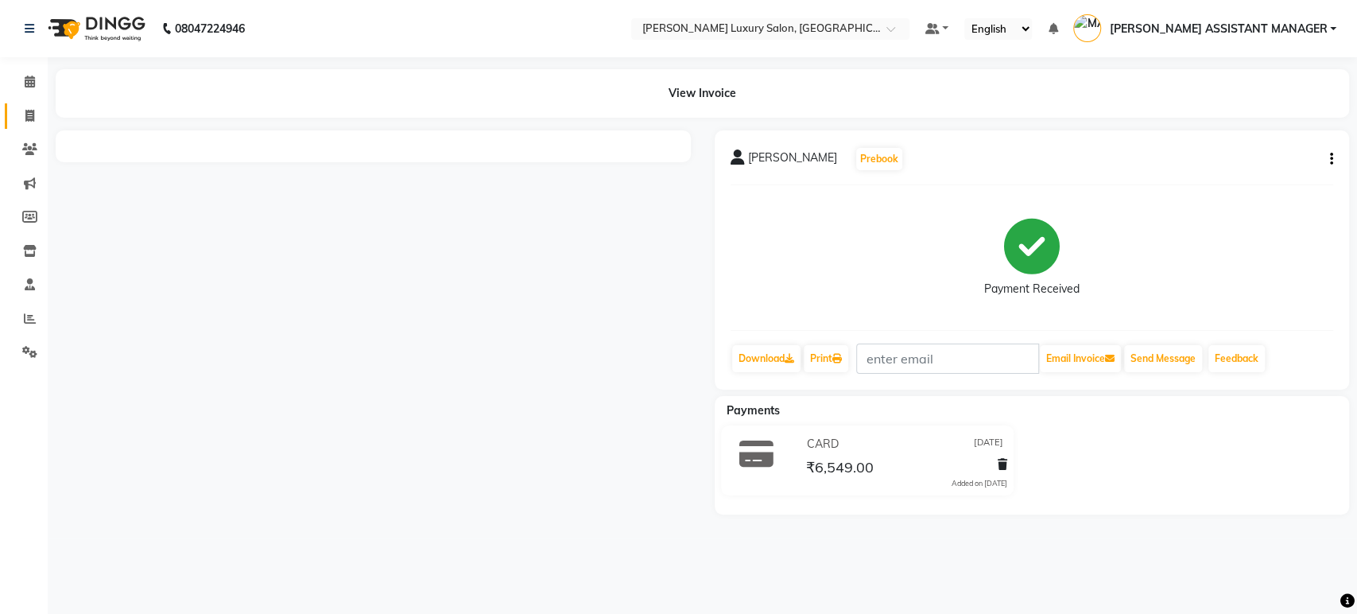
click at [26, 126] on link "Invoice" at bounding box center [24, 116] width 38 height 26
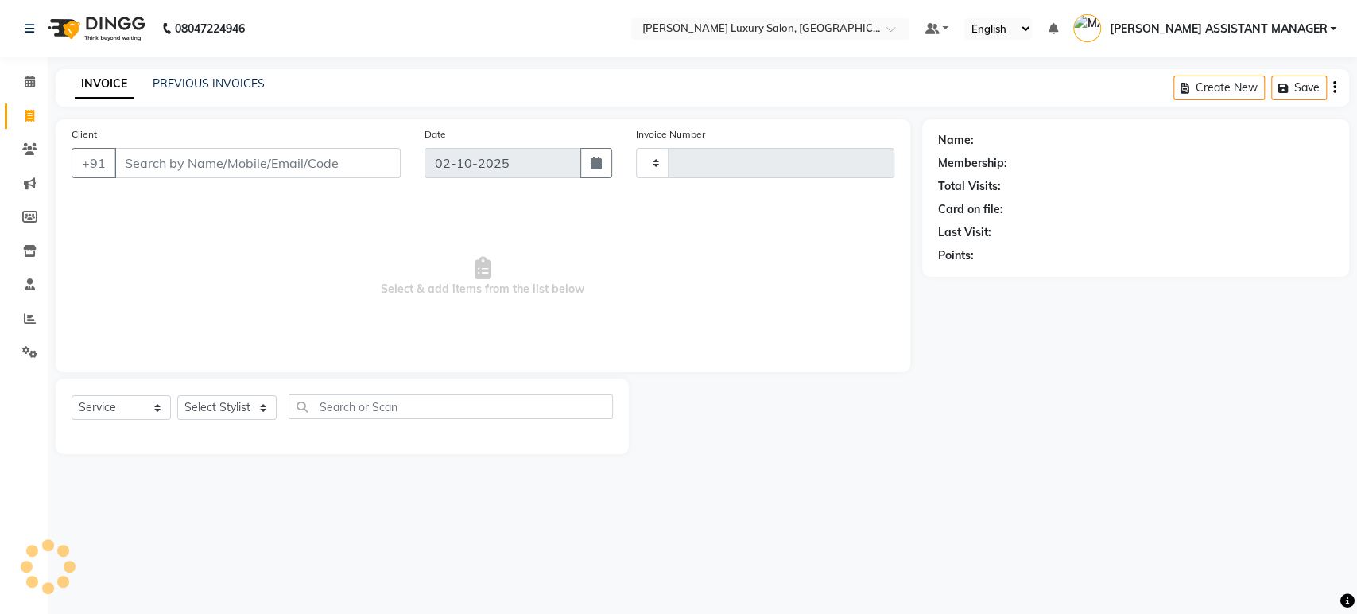
click at [26, 126] on link "Invoice" at bounding box center [24, 116] width 38 height 26
select select "service"
type input "5176"
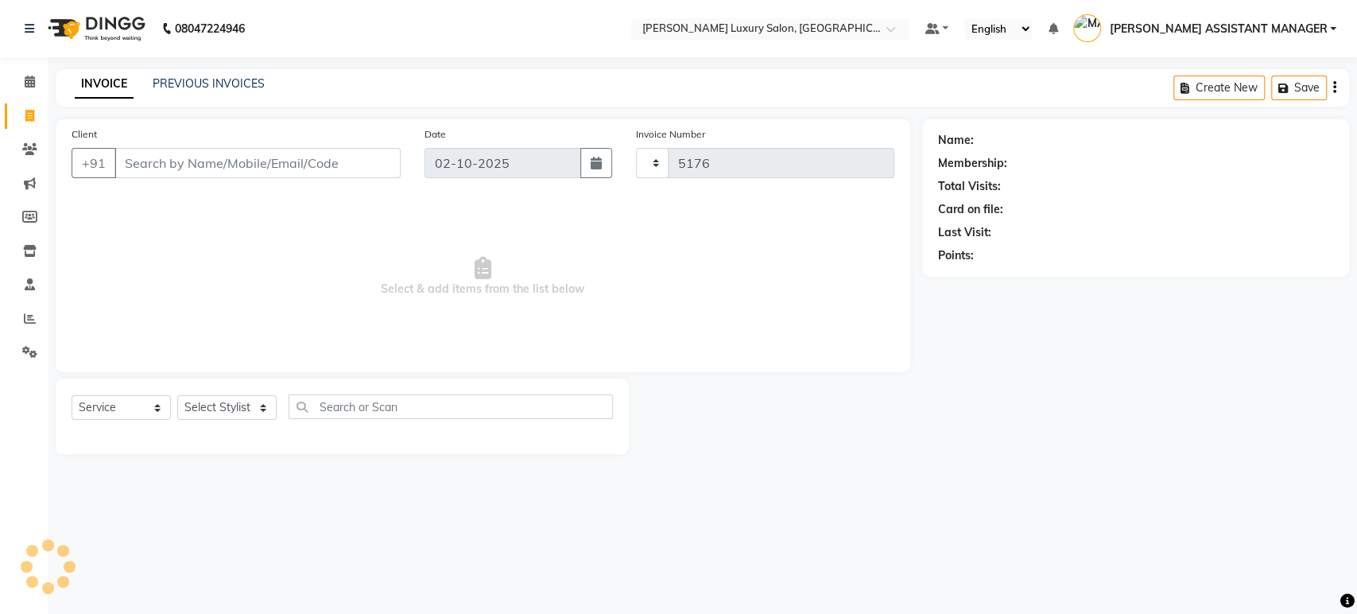
select select "4712"
